Goal: Task Accomplishment & Management: Complete application form

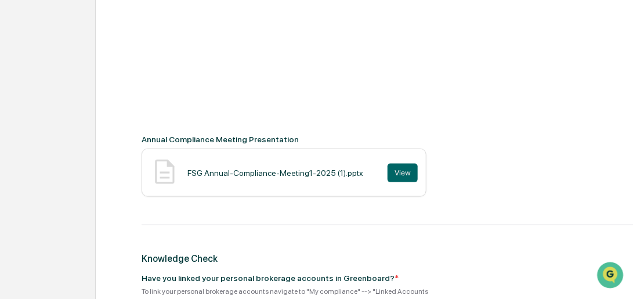
scroll to position [398, 0]
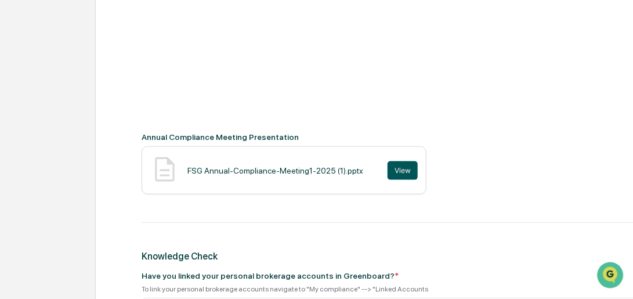
click at [388, 169] on button "View" at bounding box center [403, 170] width 30 height 19
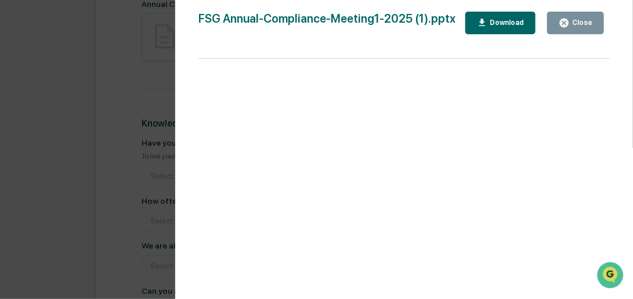
scroll to position [265, 0]
click at [573, 24] on div "Close" at bounding box center [581, 23] width 23 height 8
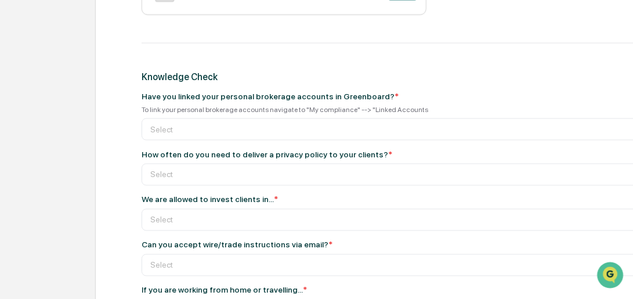
scroll to position [577, 0]
click at [212, 171] on div at bounding box center [409, 174] width 519 height 12
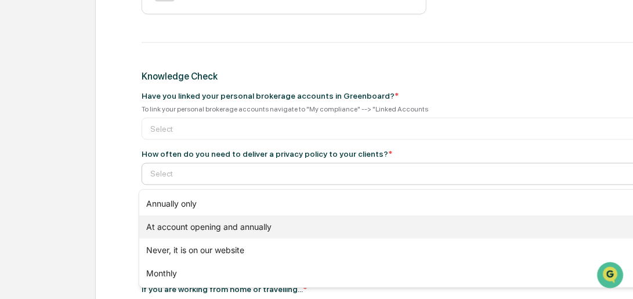
click at [207, 227] on div "At account opening and annually" at bounding box center [411, 226] width 545 height 23
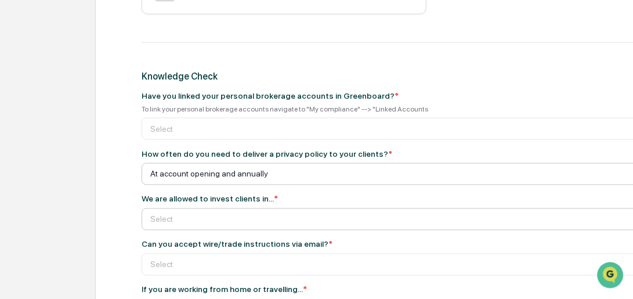
click at [202, 224] on div at bounding box center [409, 220] width 519 height 12
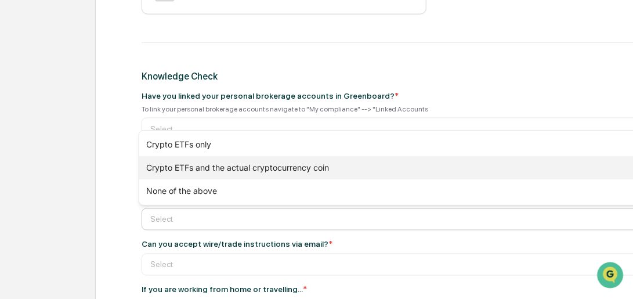
click at [201, 170] on div "Crypto ETFs and the actual cryptocurrency coin" at bounding box center [411, 167] width 545 height 23
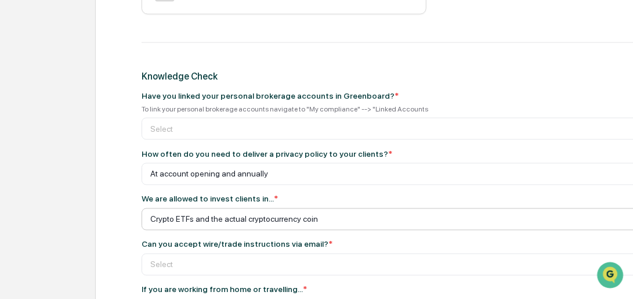
scroll to position [611, 0]
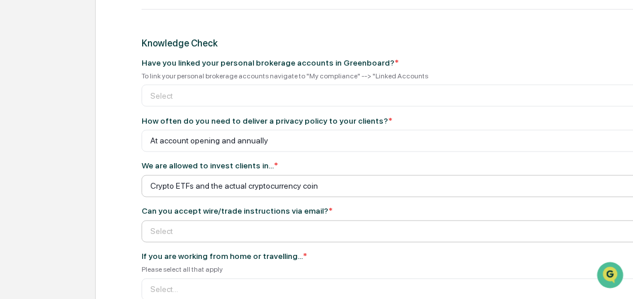
click at [202, 233] on div at bounding box center [409, 232] width 519 height 12
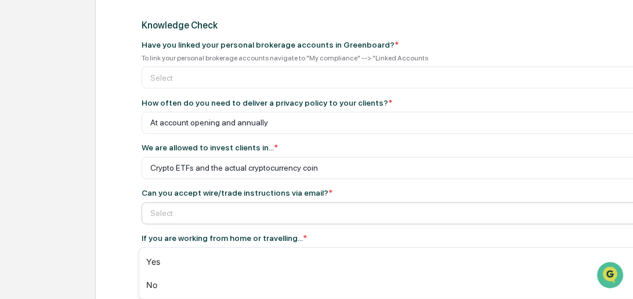
scroll to position [644, 0]
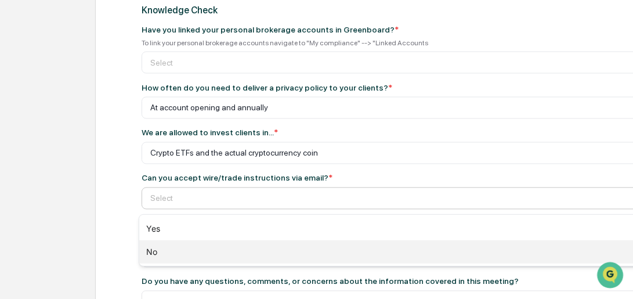
click at [153, 250] on div "No" at bounding box center [411, 251] width 545 height 23
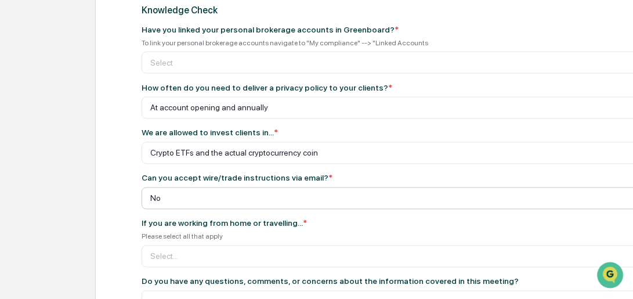
scroll to position [677, 0]
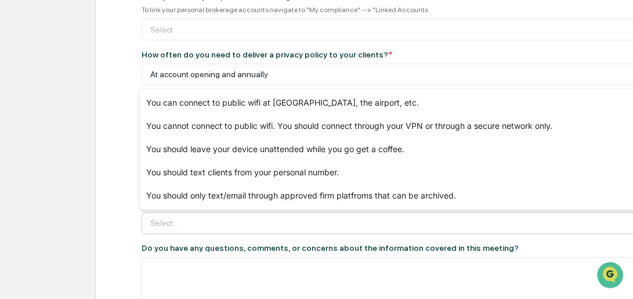
click at [218, 221] on div at bounding box center [409, 224] width 519 height 12
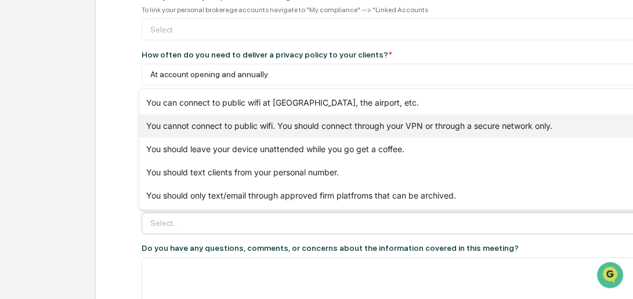
click at [204, 124] on div "You cannot connect to public wifi. You should connect through your VPN or throu…" at bounding box center [411, 125] width 545 height 23
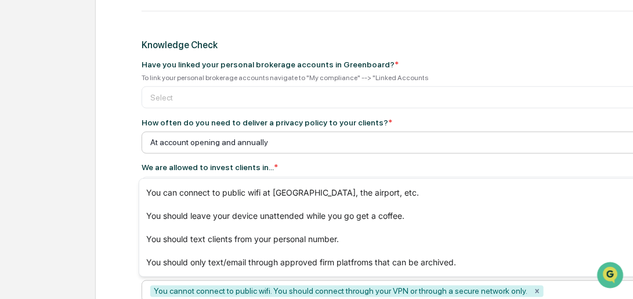
scroll to position [577, 0]
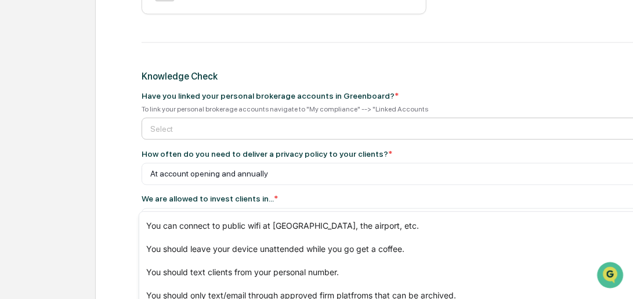
click at [180, 132] on div at bounding box center [409, 129] width 519 height 12
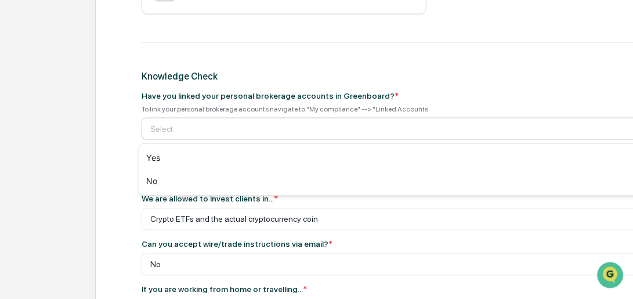
click at [179, 133] on div at bounding box center [409, 129] width 519 height 12
click at [202, 132] on div at bounding box center [409, 129] width 519 height 12
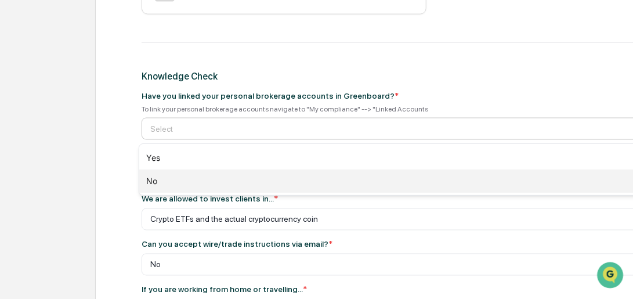
click at [159, 180] on div "No" at bounding box center [411, 180] width 545 height 23
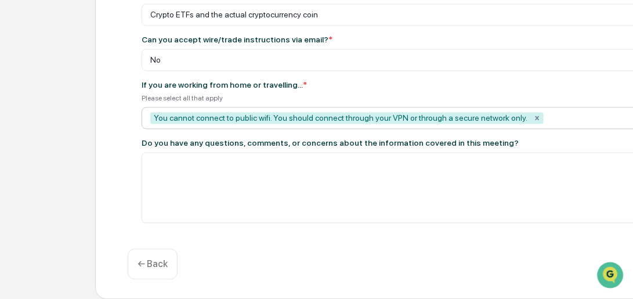
scroll to position [785, 0]
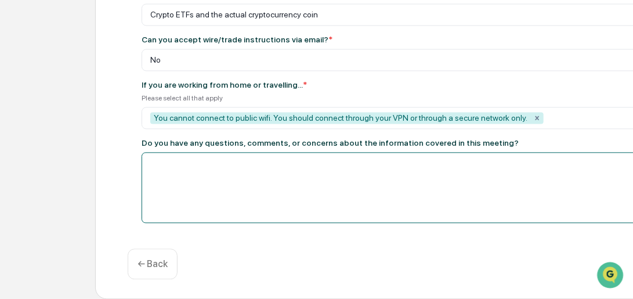
click at [306, 205] on textarea at bounding box center [415, 187] width 546 height 71
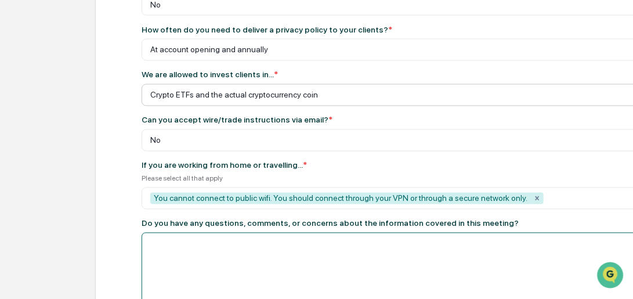
scroll to position [718, 0]
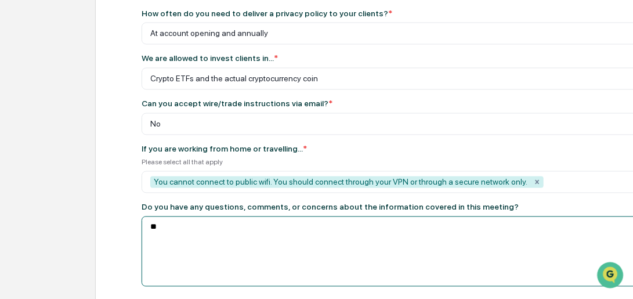
type textarea "*"
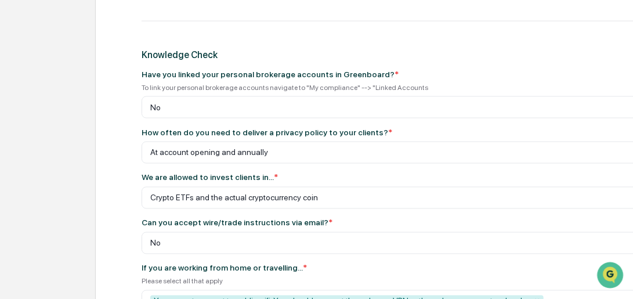
scroll to position [586, 0]
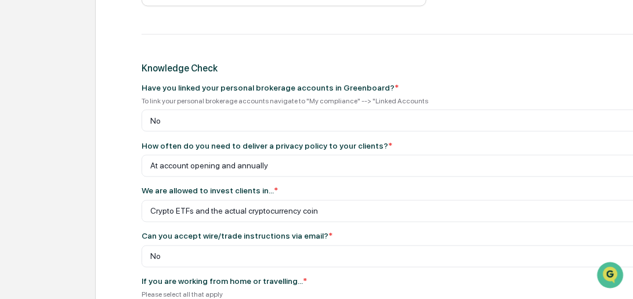
click at [176, 98] on div "To link your personal brokerage accounts navigate to "My compliance" --> "Linke…" at bounding box center [415, 101] width 546 height 8
click at [173, 115] on div "No" at bounding box center [410, 121] width 530 height 16
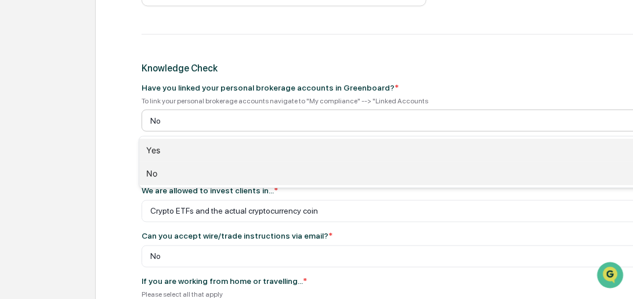
click at [171, 146] on div "Yes" at bounding box center [411, 150] width 545 height 23
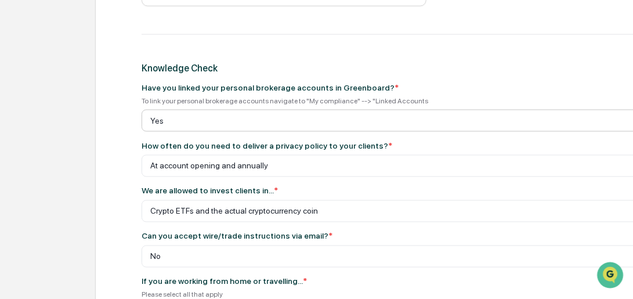
click at [172, 122] on div at bounding box center [409, 121] width 519 height 12
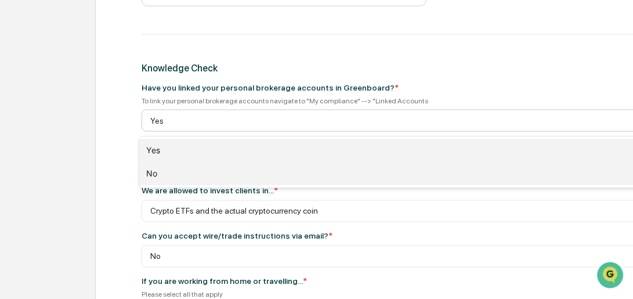
click at [162, 174] on div "No" at bounding box center [411, 173] width 545 height 23
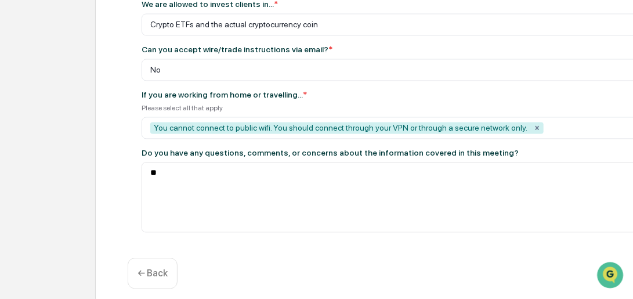
scroll to position [785, 0]
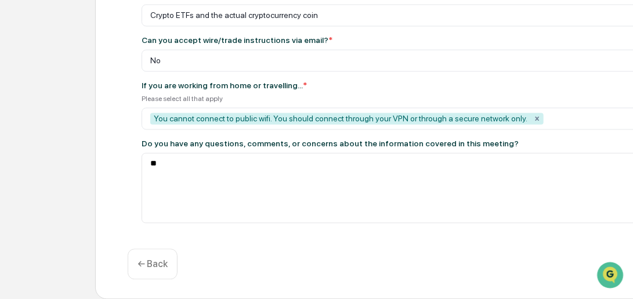
drag, startPoint x: 611, startPoint y: 274, endPoint x: 529, endPoint y: 285, distance: 82.6
click at [595, 285] on html at bounding box center [610, 275] width 31 height 31
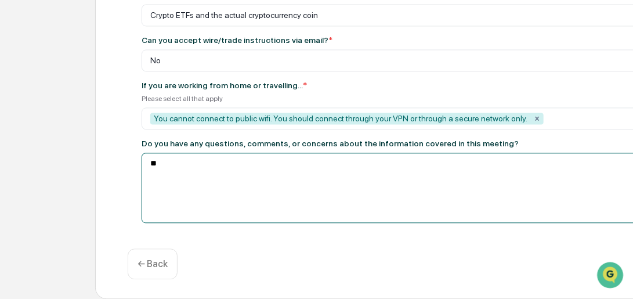
type textarea "*"
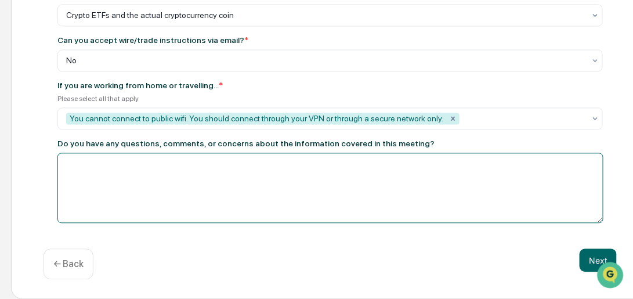
scroll to position [785, 97]
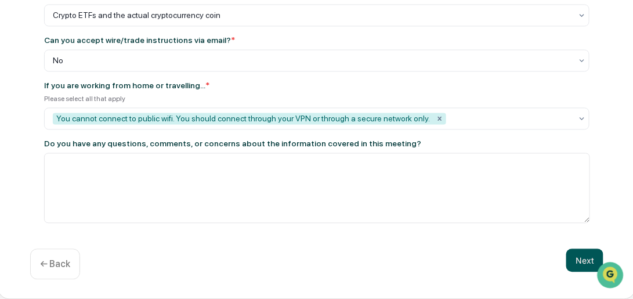
click at [574, 260] on button "Next" at bounding box center [584, 259] width 37 height 23
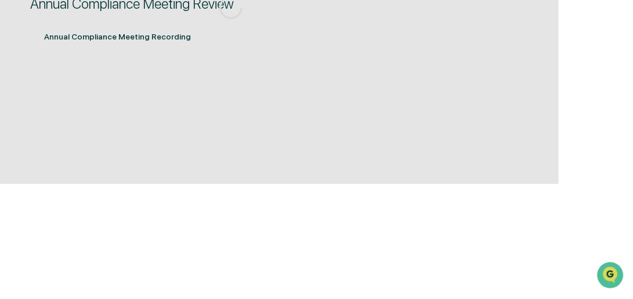
scroll to position [205, 97]
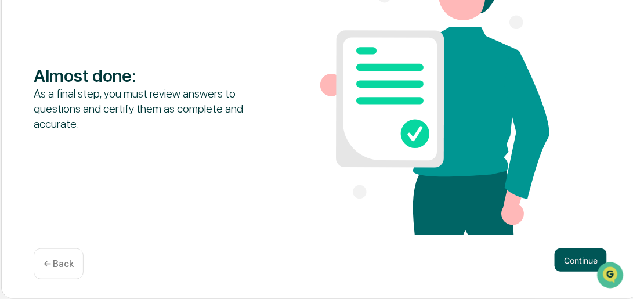
click at [571, 261] on button "Continue" at bounding box center [581, 259] width 52 height 23
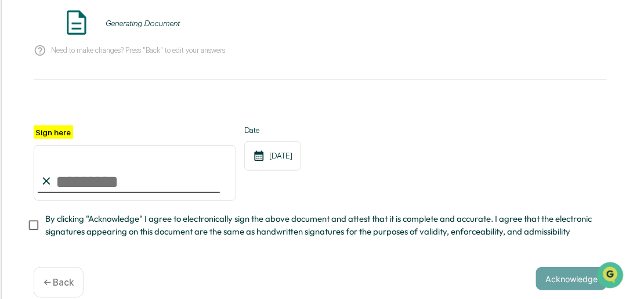
click at [66, 182] on input "Sign here" at bounding box center [135, 173] width 203 height 56
click at [73, 183] on input "**********" at bounding box center [135, 173] width 203 height 56
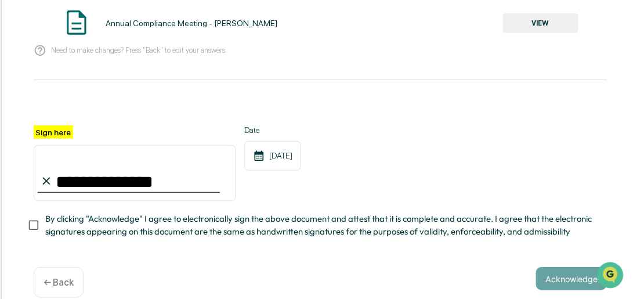
type input "**********"
click at [380, 156] on div "**********" at bounding box center [320, 162] width 573 height 75
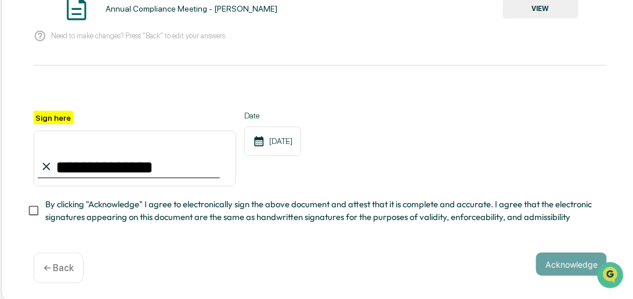
scroll to position [226, 97]
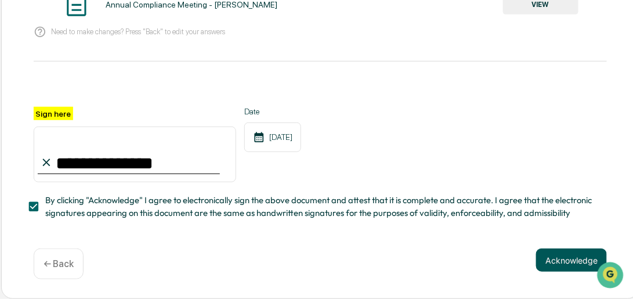
click at [551, 261] on button "Acknowledge" at bounding box center [571, 259] width 71 height 23
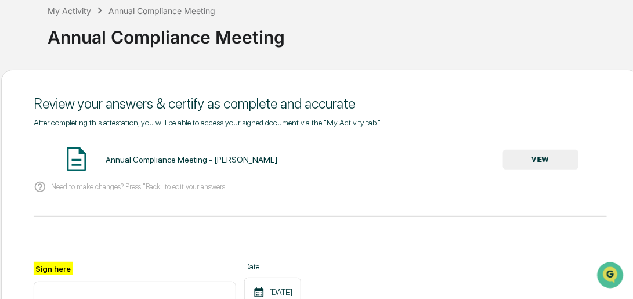
scroll to position [61, 97]
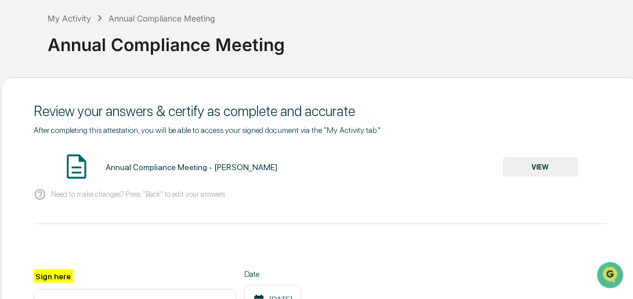
click at [141, 169] on div "Annual Compliance Meeting - Anna Adkins" at bounding box center [192, 166] width 172 height 9
click at [540, 173] on button "VIEW" at bounding box center [540, 167] width 75 height 20
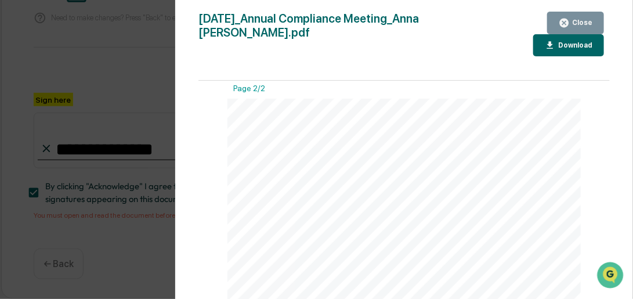
scroll to position [413, 0]
click at [568, 22] on icon "button" at bounding box center [564, 22] width 11 height 11
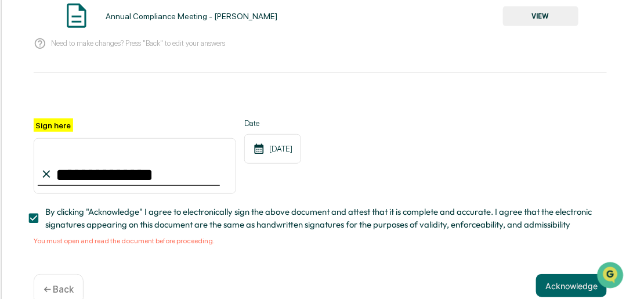
scroll to position [240, 97]
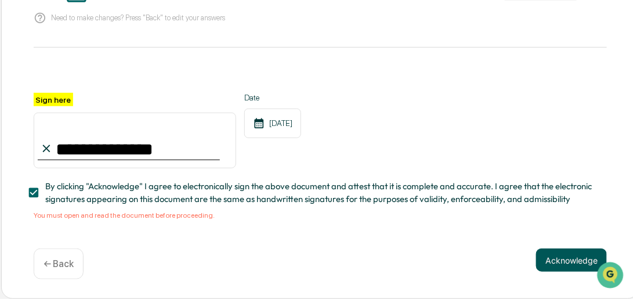
click at [555, 259] on button "Acknowledge" at bounding box center [571, 259] width 71 height 23
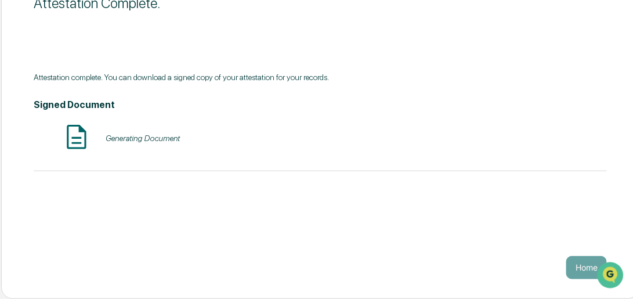
scroll to position [168, 97]
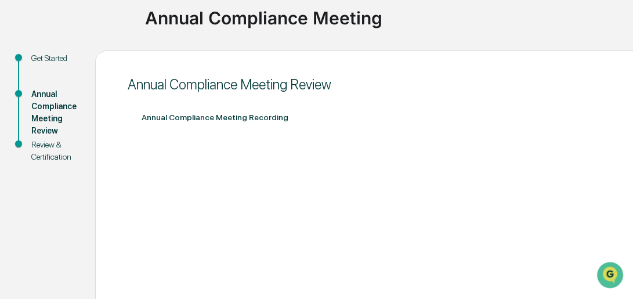
scroll to position [82, 0]
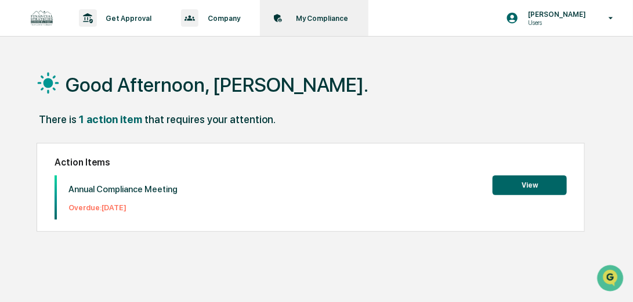
click at [310, 17] on p "My Compliance" at bounding box center [320, 18] width 67 height 9
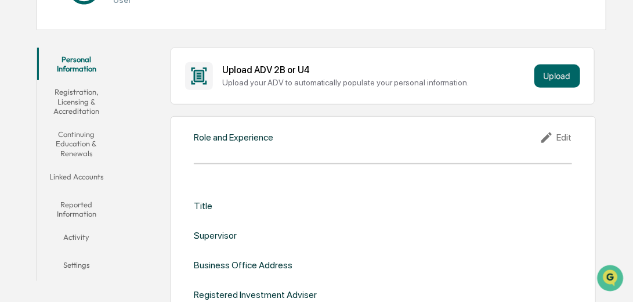
click at [88, 178] on button "Linked Accounts" at bounding box center [76, 179] width 79 height 28
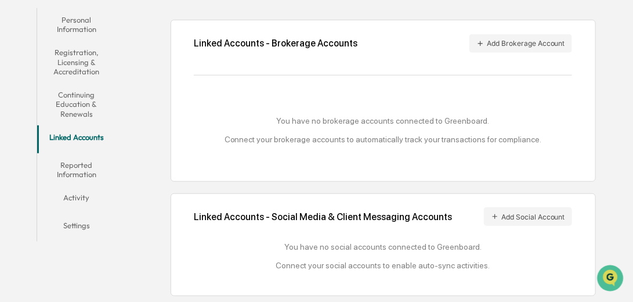
scroll to position [172, 0]
